Goal: Information Seeking & Learning: Learn about a topic

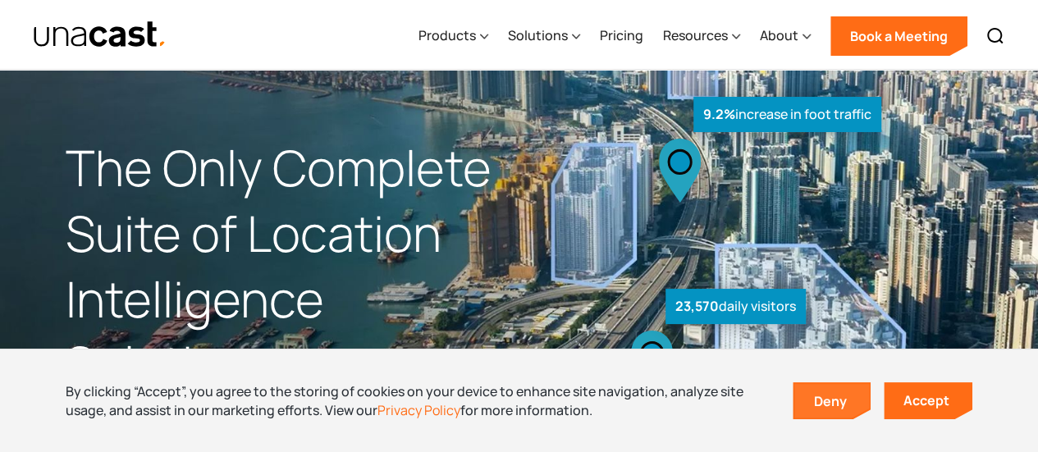
click at [841, 410] on link "Deny" at bounding box center [833, 401] width 76 height 34
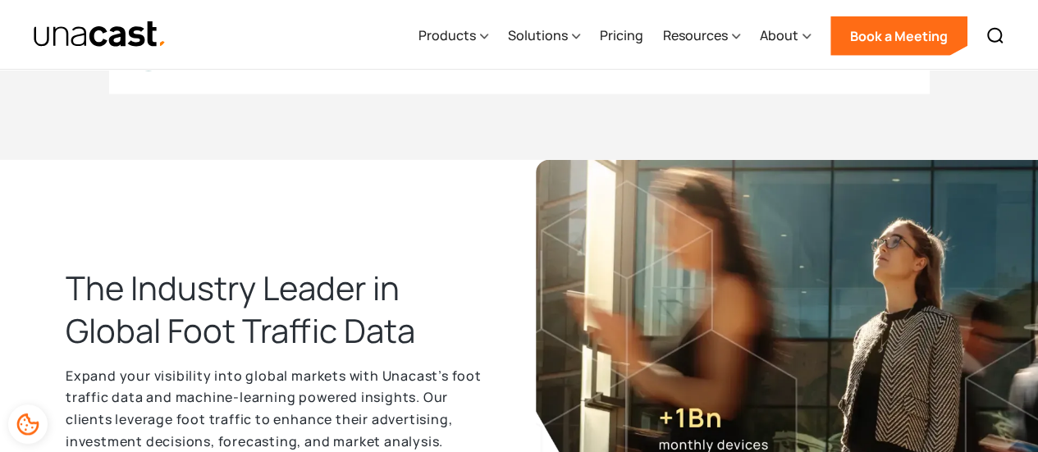
scroll to position [2299, 0]
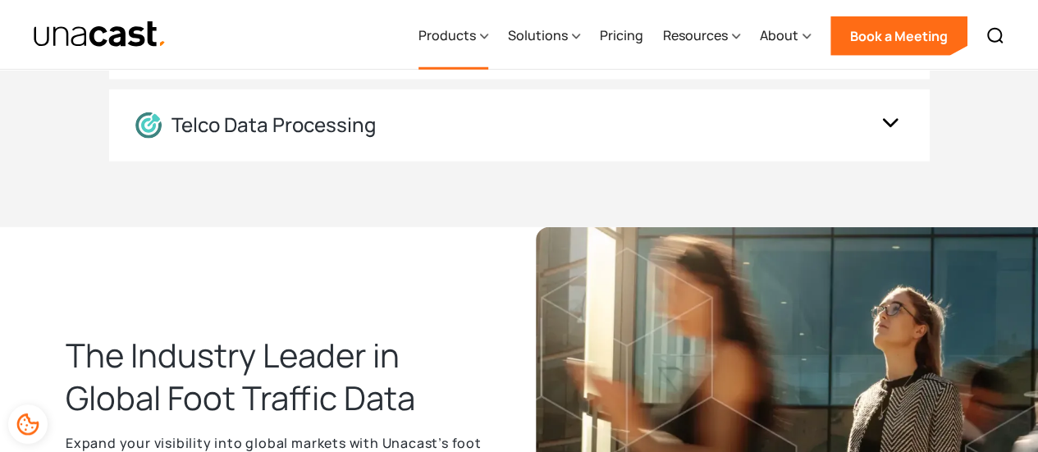
click at [474, 49] on div "Products" at bounding box center [454, 35] width 70 height 67
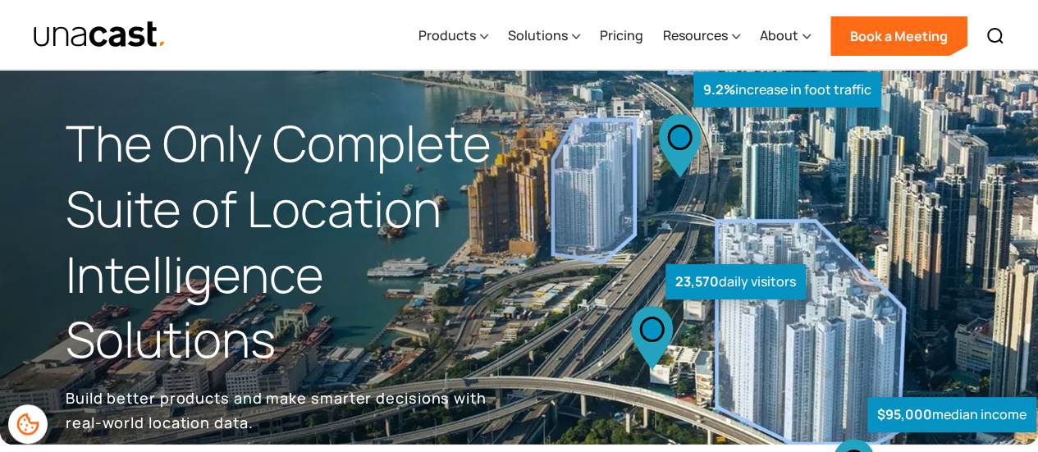
scroll to position [0, 0]
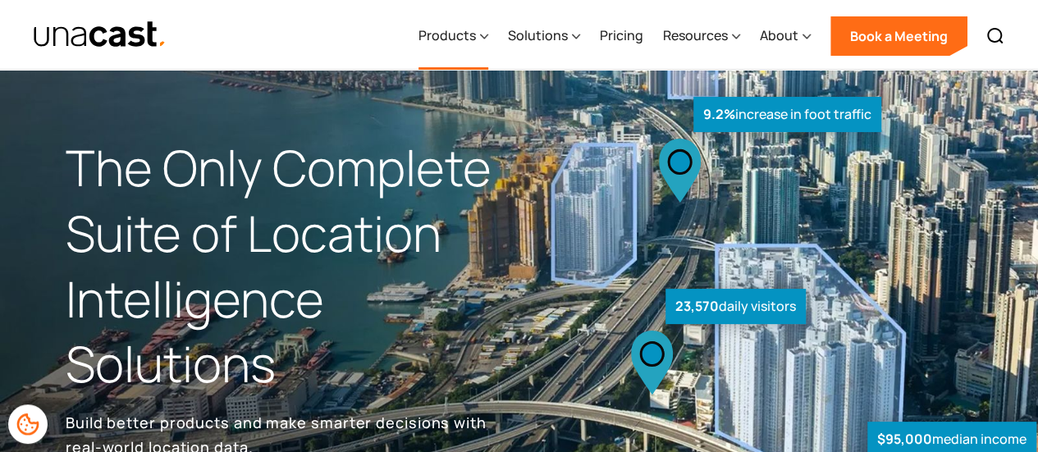
click at [470, 35] on div "Products" at bounding box center [447, 35] width 57 height 20
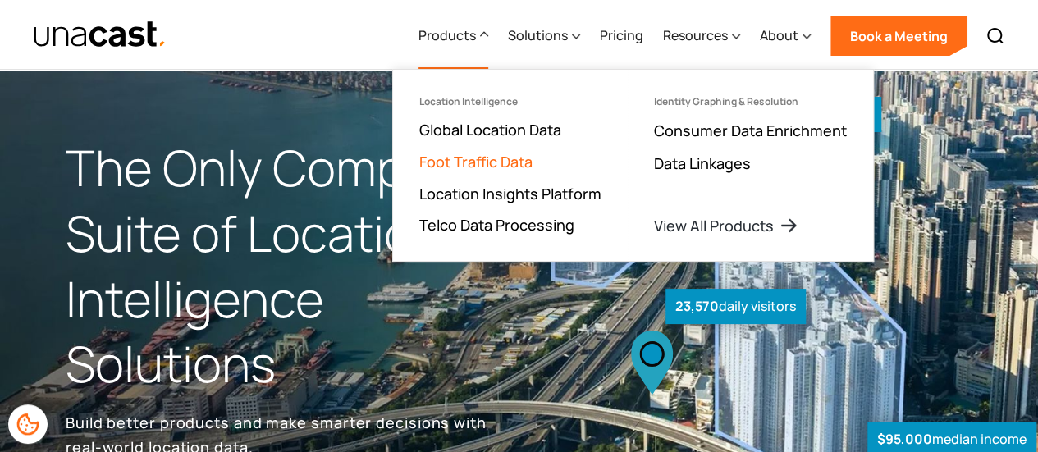
click at [507, 158] on link "Foot Traffic Data" at bounding box center [476, 162] width 113 height 20
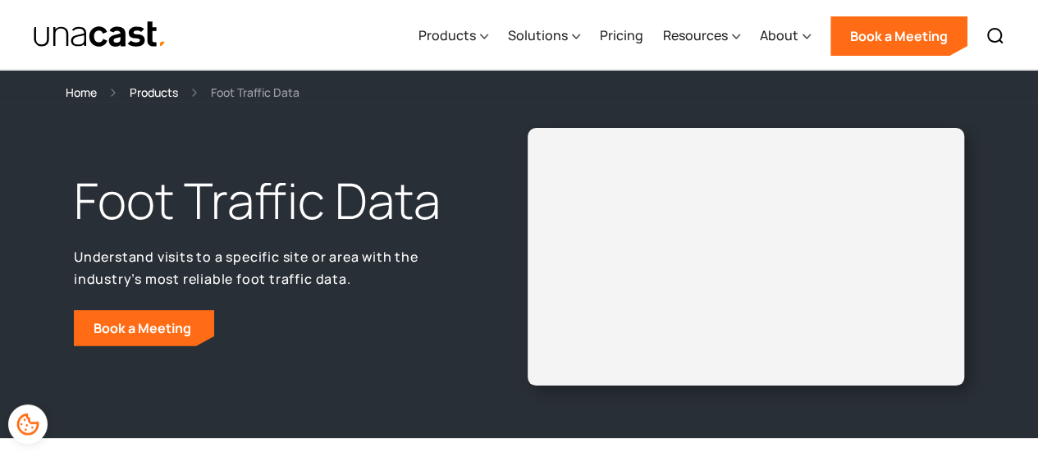
click at [278, 292] on div "Foot Traffic Data Understand visits to a specific site or area with the industr…" at bounding box center [293, 257] width 454 height 178
click at [243, 278] on p "Understand visits to a specific site or area with the industry’s most reliable …" at bounding box center [270, 268] width 393 height 44
click at [557, 34] on div "Solutions" at bounding box center [538, 35] width 60 height 20
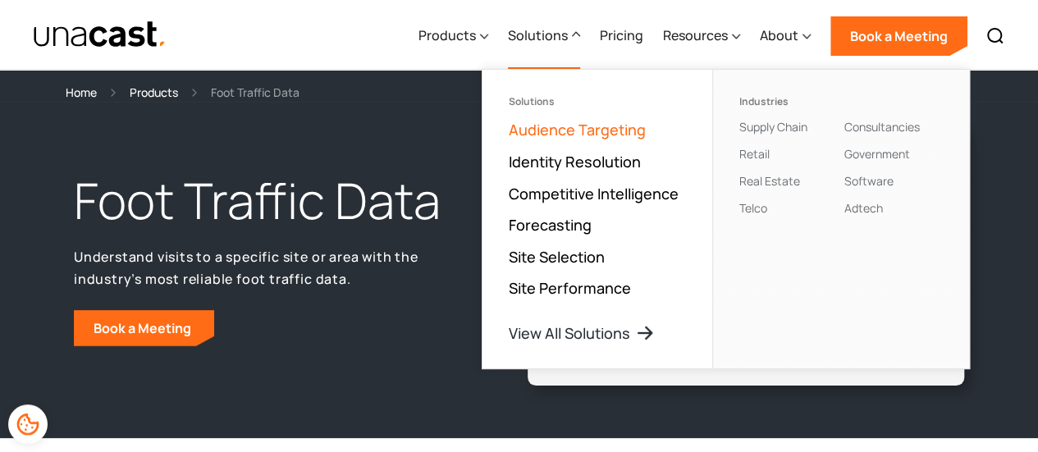
click at [571, 123] on link "Audience Targeting" at bounding box center [577, 130] width 137 height 20
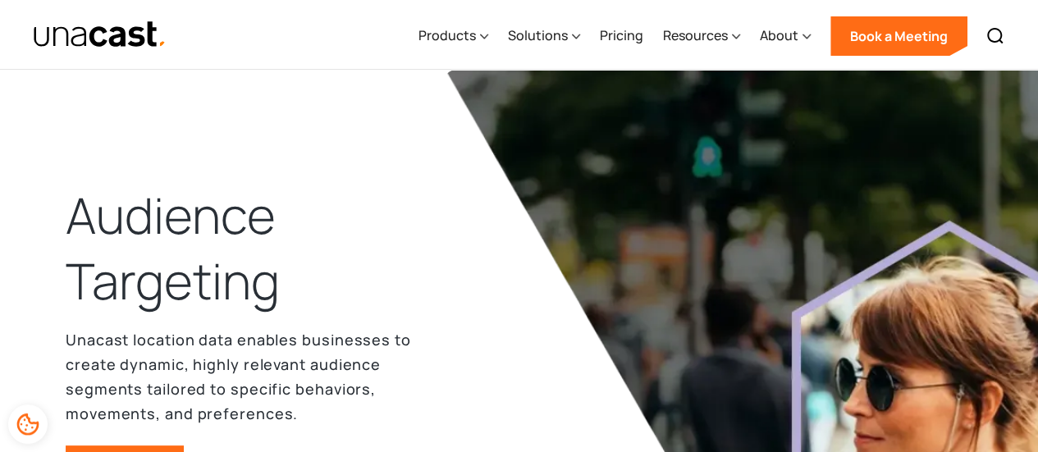
click at [100, 56] on div at bounding box center [100, 34] width 134 height 69
click at [107, 45] on img "home" at bounding box center [100, 35] width 134 height 29
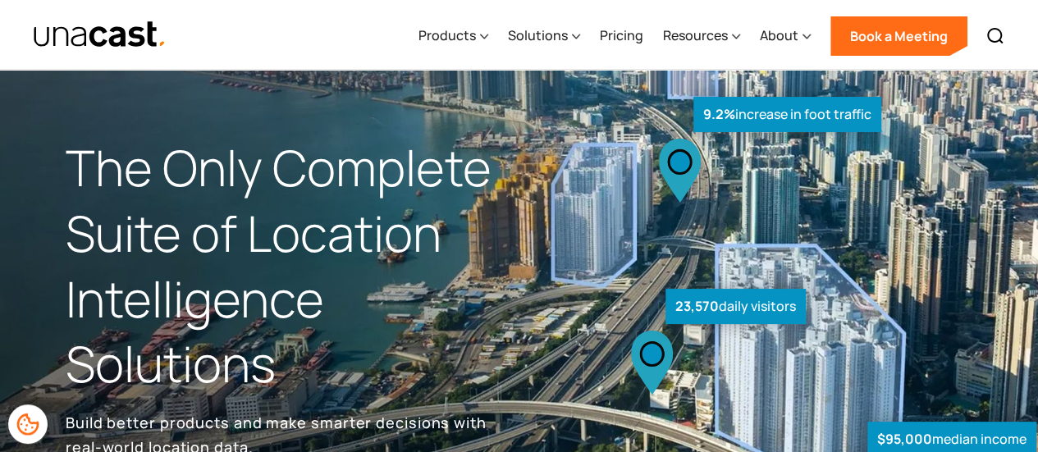
click at [351, 175] on h1 "The Only Complete Suite of Location Intelligence Solutions" at bounding box center [293, 266] width 454 height 262
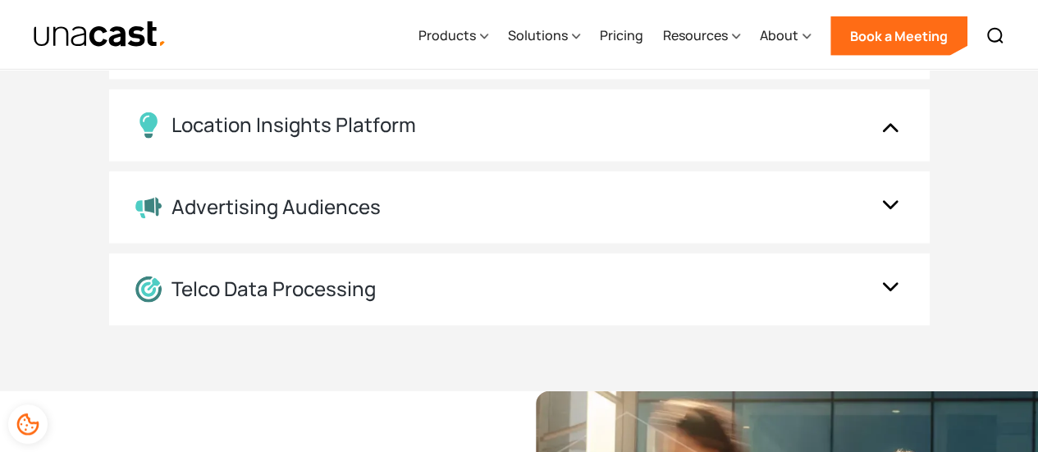
scroll to position [2463, 0]
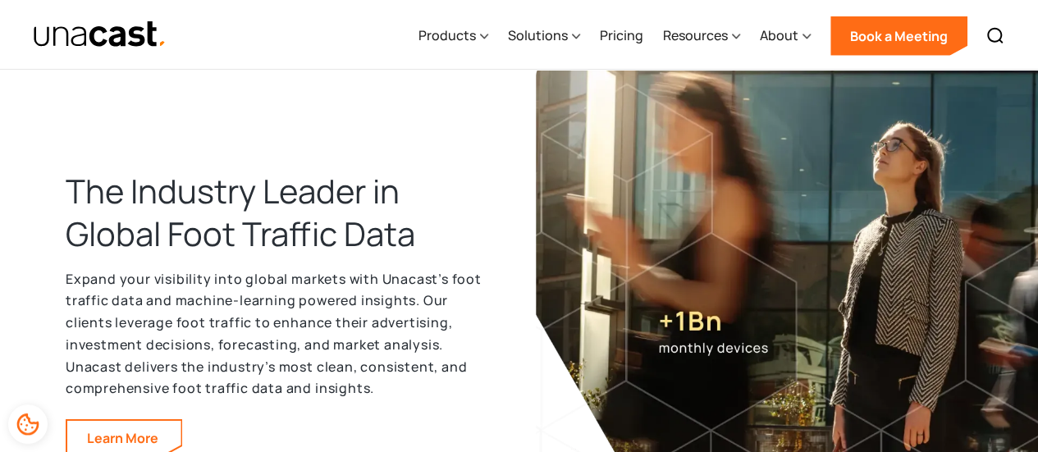
click at [391, 363] on p "Expand your visibility into global markets with Unacast’s foot traffic data and…" at bounding box center [279, 333] width 427 height 131
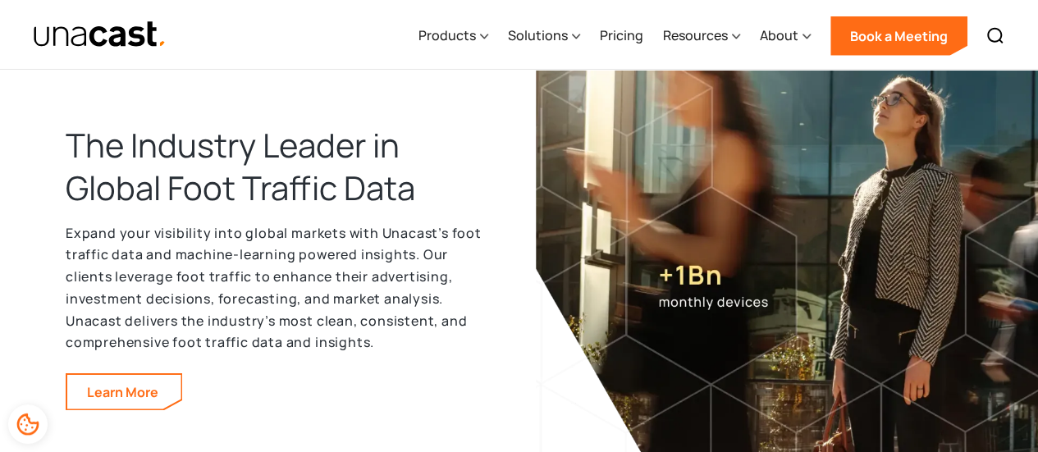
scroll to position [2545, 0]
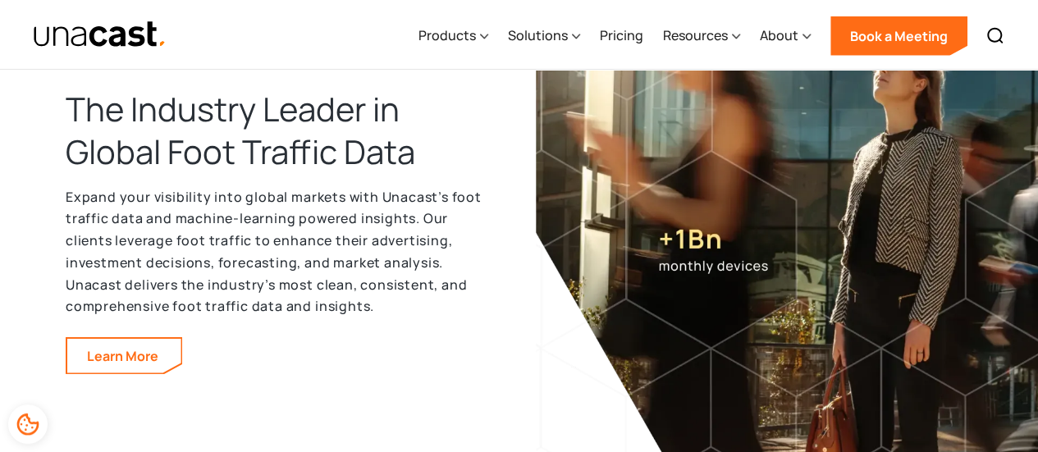
click at [391, 363] on div "The Industry Leader in Global Foot Traffic Data Expand your visibility into glo…" at bounding box center [279, 231] width 427 height 287
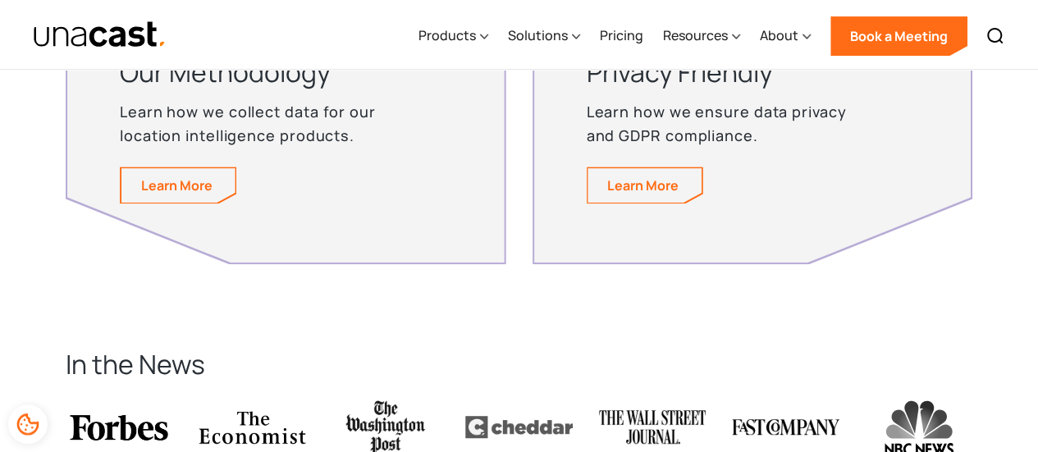
scroll to position [3284, 0]
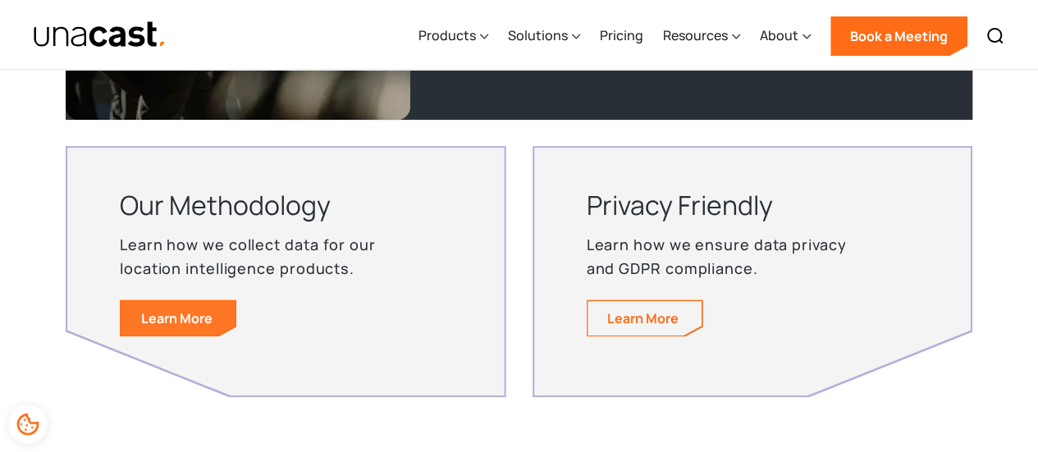
click at [125, 305] on link "Learn More" at bounding box center [179, 318] width 114 height 34
